Goal: Transaction & Acquisition: Purchase product/service

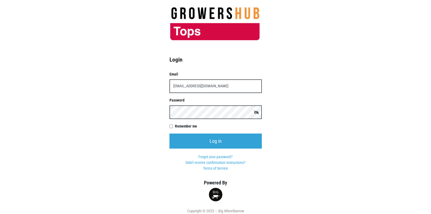
type input "[EMAIL_ADDRESS][DOMAIN_NAME]"
click at [170, 133] on input "Log in" at bounding box center [216, 140] width 92 height 15
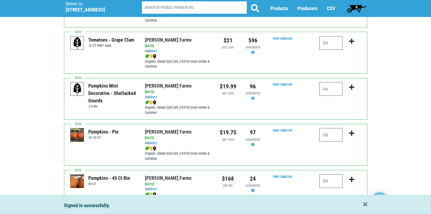
scroll to position [410, 0]
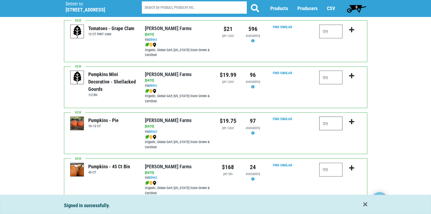
click at [323, 120] on input "number" at bounding box center [331, 124] width 23 height 14
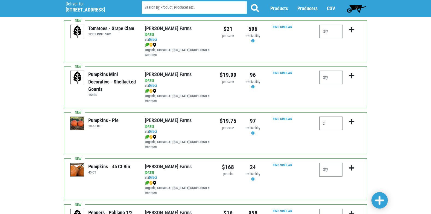
type input "2"
click at [352, 120] on icon "submit" at bounding box center [351, 122] width 5 height 6
click at [352, 121] on icon "submit" at bounding box center [351, 122] width 5 height 6
click at [378, 201] on span at bounding box center [380, 201] width 9 height 10
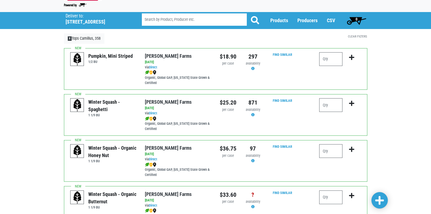
scroll to position [0, 0]
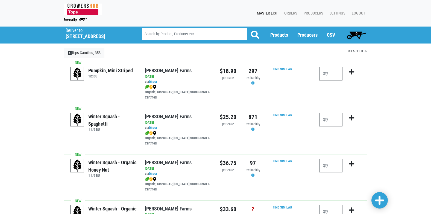
click at [357, 51] on link "Clear Filters" at bounding box center [357, 51] width 19 height 4
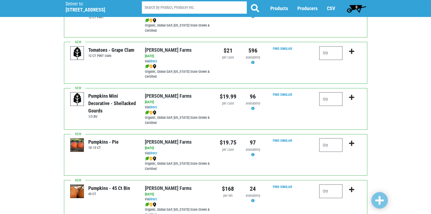
scroll to position [411, 0]
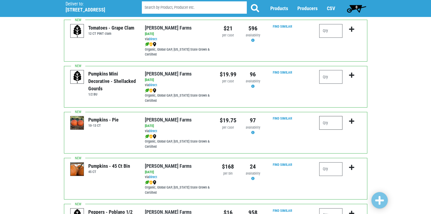
click at [334, 124] on input "number" at bounding box center [331, 123] width 23 height 14
type input "2"
click at [352, 121] on icon "submit" at bounding box center [351, 121] width 5 height 6
click at [352, 122] on icon "submit" at bounding box center [351, 121] width 5 height 6
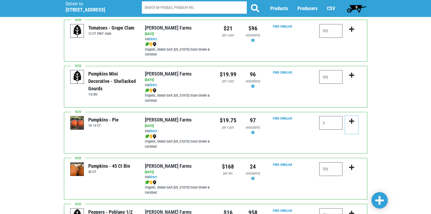
click at [352, 122] on icon "submit" at bounding box center [351, 121] width 5 height 6
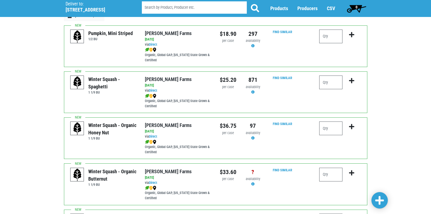
scroll to position [1, 0]
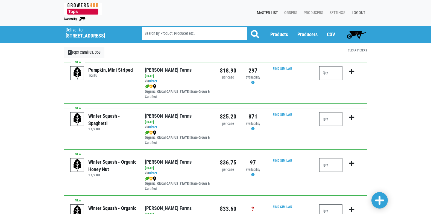
click at [360, 13] on link "Logout" at bounding box center [358, 13] width 20 height 10
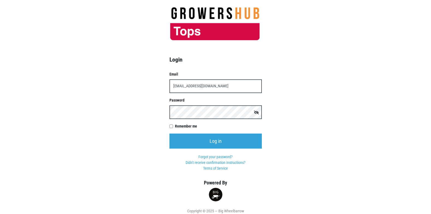
type input "[EMAIL_ADDRESS][DOMAIN_NAME]"
click at [170, 133] on input "Log in" at bounding box center [216, 140] width 92 height 15
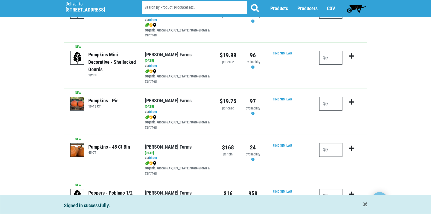
scroll to position [438, 0]
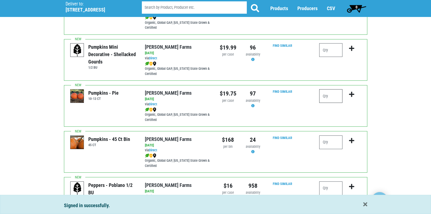
click at [338, 95] on input "number" at bounding box center [331, 96] width 23 height 14
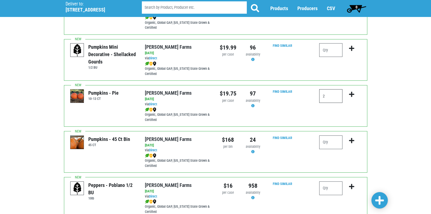
type input "2"
click at [352, 94] on icon "submit" at bounding box center [351, 94] width 5 height 6
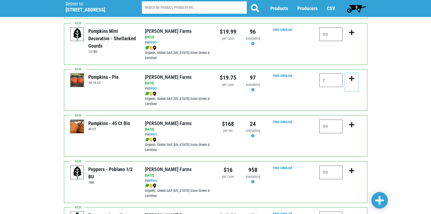
scroll to position [465, 0]
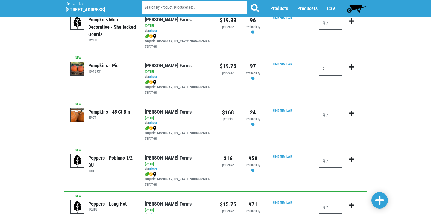
click at [339, 116] on input "number" at bounding box center [331, 115] width 23 height 14
type input "1"
click at [352, 114] on icon "submit" at bounding box center [351, 113] width 5 height 6
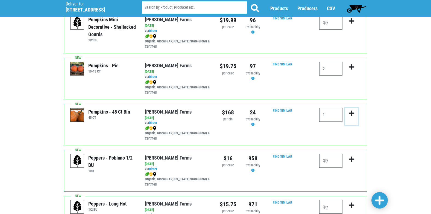
click at [352, 114] on icon "submit" at bounding box center [351, 113] width 5 height 6
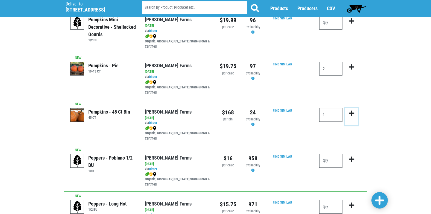
click at [352, 114] on icon "submit" at bounding box center [351, 113] width 5 height 6
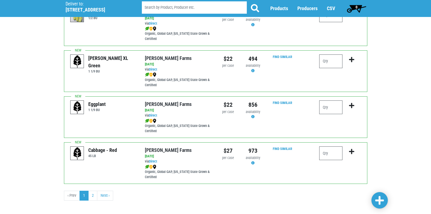
scroll to position [799, 0]
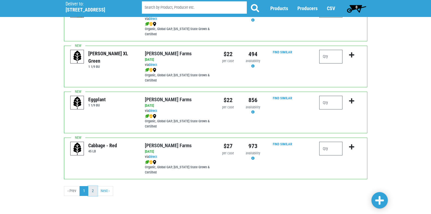
click at [94, 191] on link "2" at bounding box center [92, 191] width 9 height 10
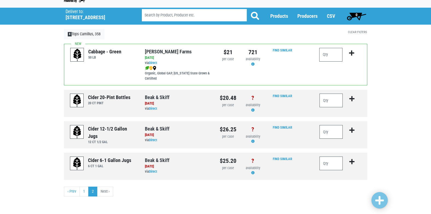
scroll to position [19, 0]
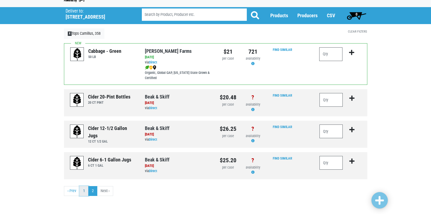
click at [85, 192] on link "1" at bounding box center [84, 191] width 9 height 10
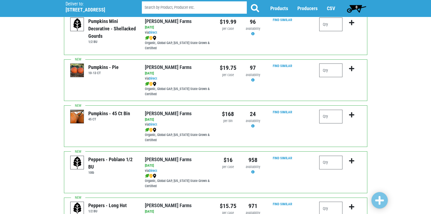
scroll to position [444, 0]
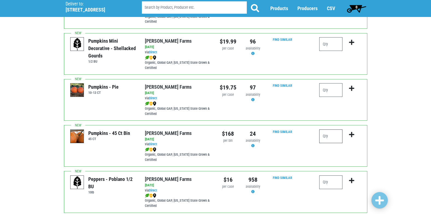
click at [328, 137] on input "number" at bounding box center [331, 136] width 23 height 14
type input "2"
click at [350, 134] on icon "submit" at bounding box center [351, 135] width 5 height 6
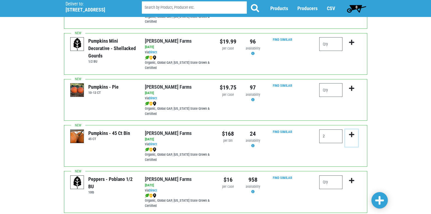
click at [352, 135] on icon "submit" at bounding box center [351, 135] width 5 height 6
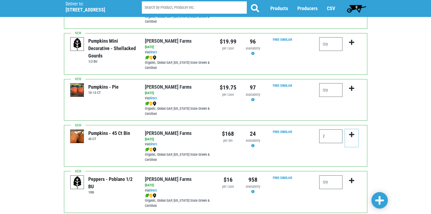
click at [352, 135] on icon "submit" at bounding box center [351, 135] width 5 height 6
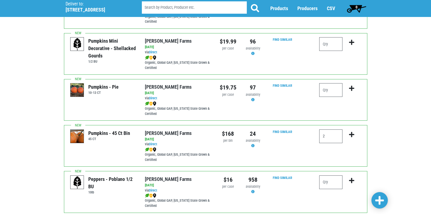
click at [381, 200] on span at bounding box center [380, 201] width 9 height 10
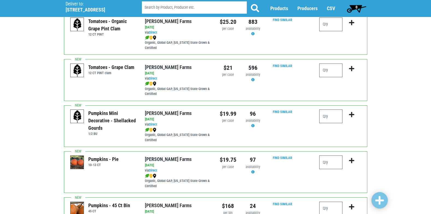
scroll to position [383, 0]
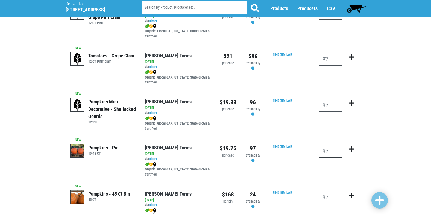
click at [328, 151] on input "number" at bounding box center [331, 151] width 23 height 14
type input "2"
click at [352, 148] on icon "submit" at bounding box center [351, 149] width 5 height 6
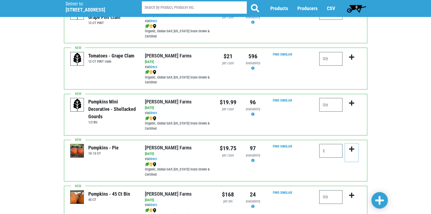
click at [352, 148] on icon "submit" at bounding box center [351, 149] width 5 height 6
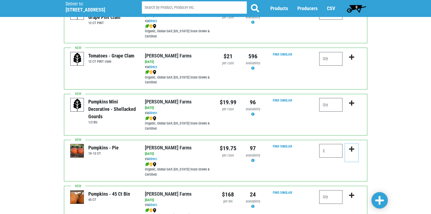
click at [352, 148] on icon "submit" at bounding box center [351, 149] width 5 height 6
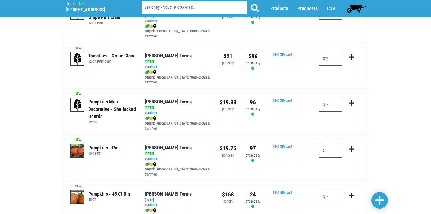
click at [332, 198] on input "number" at bounding box center [331, 197] width 23 height 14
type input "2"
click at [352, 193] on icon "submit" at bounding box center [351, 195] width 5 height 6
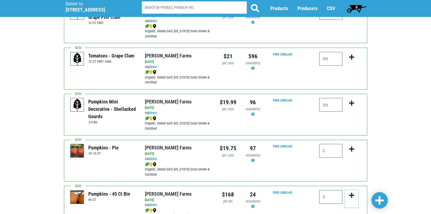
click at [352, 193] on icon "submit" at bounding box center [351, 195] width 5 height 6
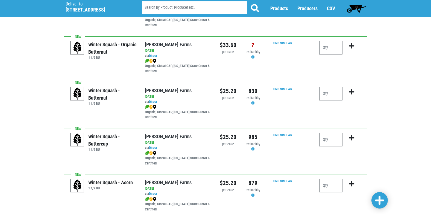
scroll to position [0, 0]
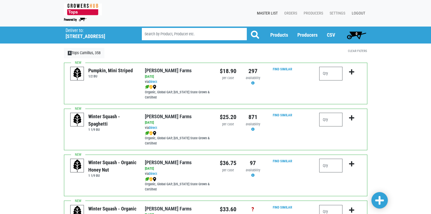
click at [357, 13] on link "Logout" at bounding box center [358, 13] width 20 height 10
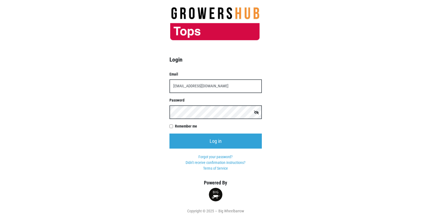
type input "[EMAIL_ADDRESS][DOMAIN_NAME]"
click at [170, 133] on input "Log in" at bounding box center [216, 140] width 92 height 15
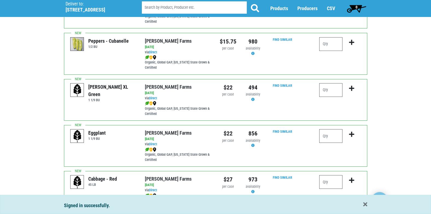
scroll to position [799, 0]
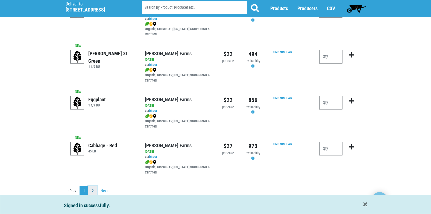
click at [92, 191] on link "2" at bounding box center [92, 191] width 9 height 10
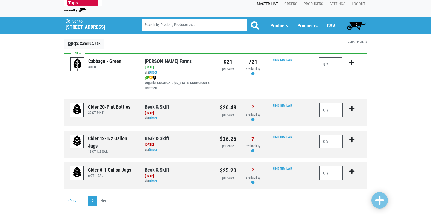
scroll to position [19, 0]
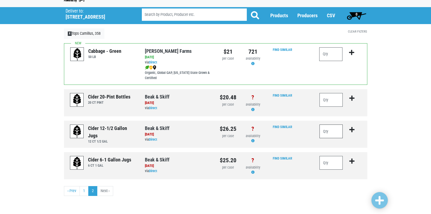
click at [330, 129] on input "number" at bounding box center [332, 131] width 24 height 14
type input "8"
click at [352, 130] on icon "submit" at bounding box center [352, 130] width 5 height 6
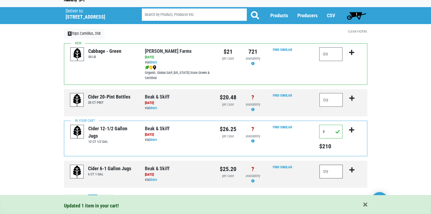
click at [336, 173] on input "number" at bounding box center [332, 172] width 24 height 14
type input "12"
click at [352, 171] on icon "submit" at bounding box center [352, 170] width 5 height 6
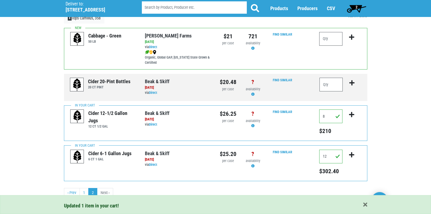
scroll to position [37, 0]
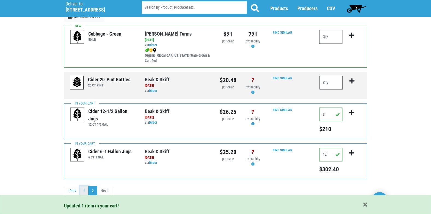
click at [86, 191] on link "1" at bounding box center [84, 191] width 9 height 10
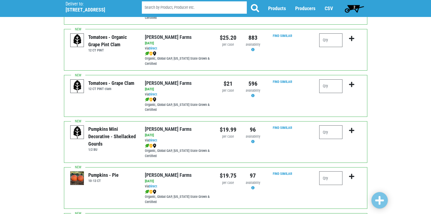
scroll to position [383, 0]
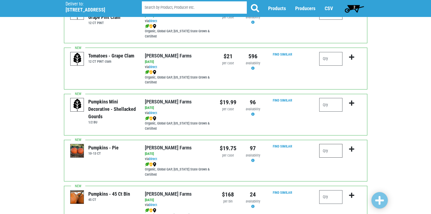
click at [341, 150] on input "number" at bounding box center [331, 151] width 23 height 14
type input "2"
click at [351, 150] on icon "submit" at bounding box center [351, 149] width 5 height 6
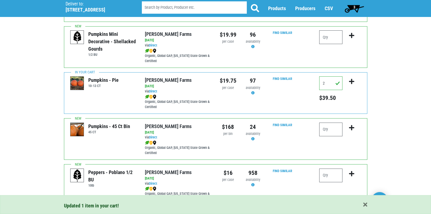
scroll to position [465, 0]
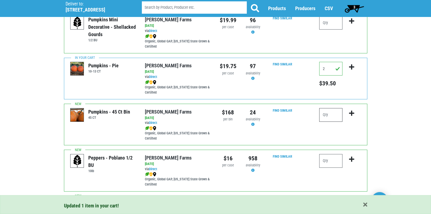
click at [338, 119] on input "number" at bounding box center [331, 115] width 23 height 14
type input "2"
click at [351, 114] on icon "submit" at bounding box center [351, 113] width 5 height 6
click at [354, 7] on span "4" at bounding box center [355, 7] width 2 height 4
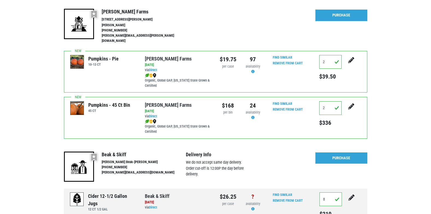
scroll to position [82, 0]
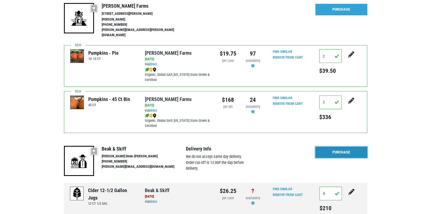
click at [329, 148] on link "Purchase" at bounding box center [342, 152] width 52 height 11
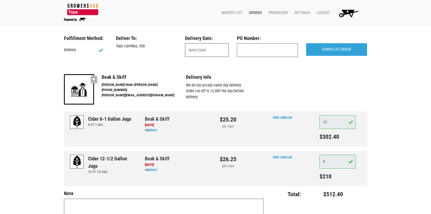
click at [201, 51] on input "text" at bounding box center [207, 50] width 44 height 14
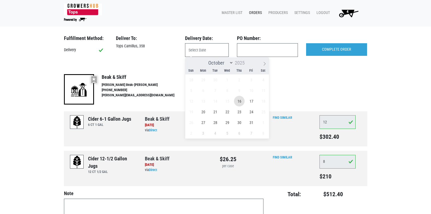
click at [239, 102] on span "16" at bounding box center [239, 101] width 11 height 11
type input "2025-10-16"
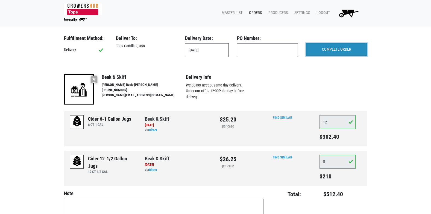
click at [342, 52] on input "COMPLETE ORDER" at bounding box center [336, 49] width 61 height 13
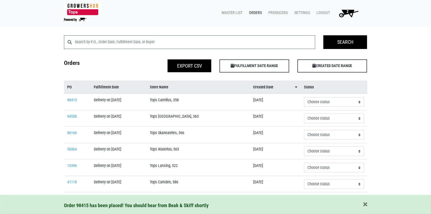
click at [345, 9] on span "2" at bounding box center [347, 14] width 31 height 10
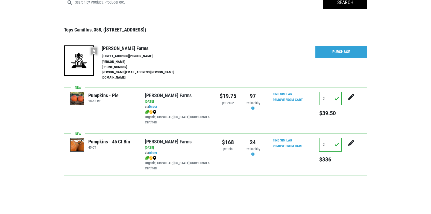
scroll to position [40, 0]
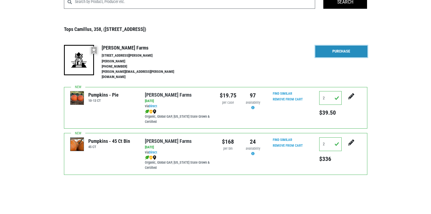
click at [342, 49] on link "Purchase" at bounding box center [342, 51] width 52 height 11
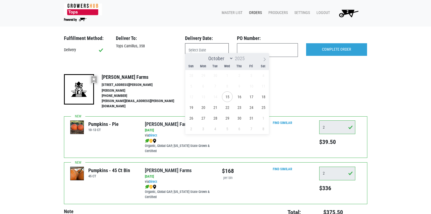
click at [213, 47] on input "text" at bounding box center [207, 50] width 44 height 14
click at [228, 95] on span "15" at bounding box center [227, 96] width 11 height 11
type input "[DATE]"
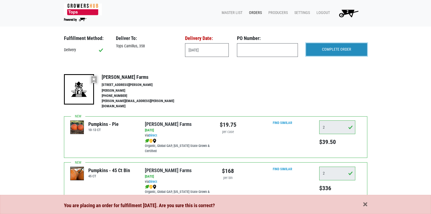
click at [328, 45] on input "COMPLETE ORDER" at bounding box center [336, 49] width 61 height 13
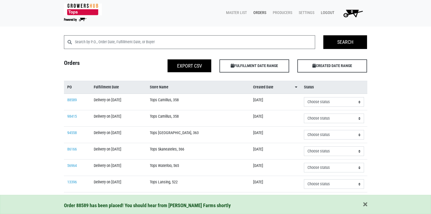
click at [329, 10] on link "Logout" at bounding box center [327, 13] width 20 height 10
